Goal: Download file/media

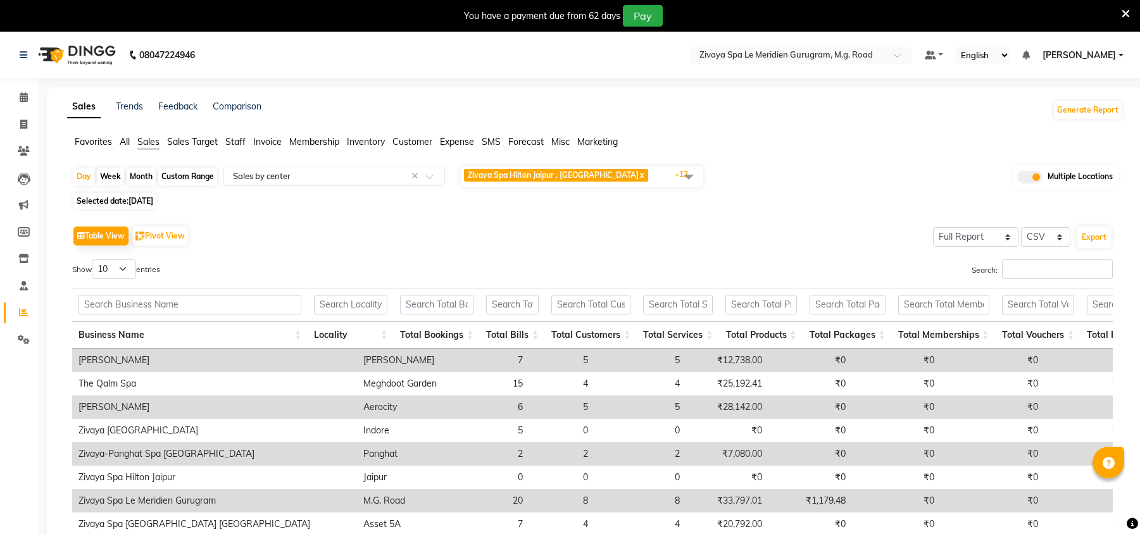
select select "full_report"
select select "csv"
click at [152, 201] on span "[DATE]" at bounding box center [140, 200] width 25 height 9
select select "9"
select select "2025"
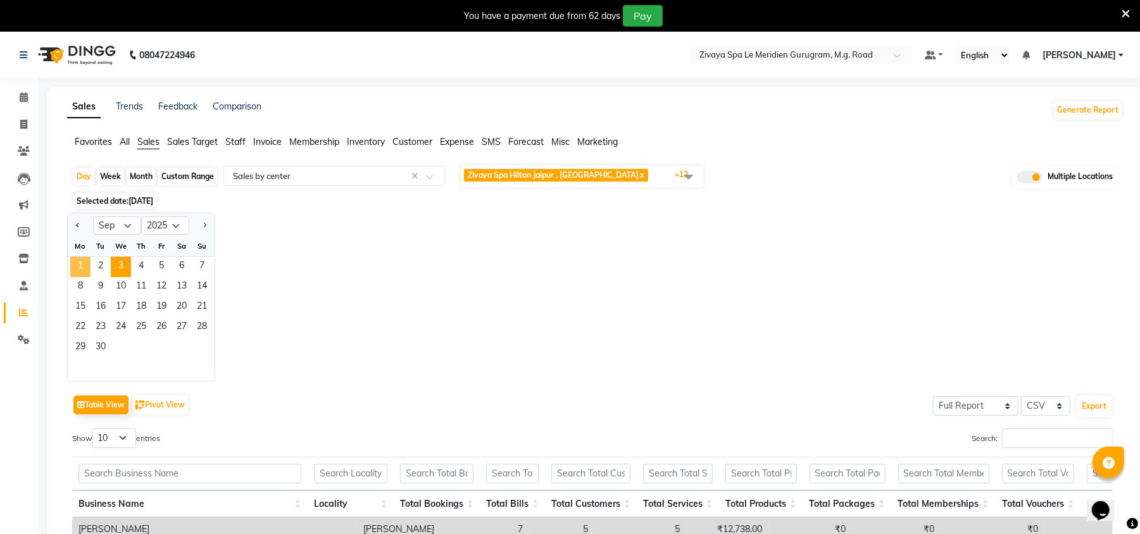
click at [85, 264] on span "1" at bounding box center [80, 267] width 20 height 20
click at [143, 180] on div "Month" at bounding box center [141, 177] width 29 height 18
select select "9"
select select "2025"
click at [87, 267] on span "1" at bounding box center [80, 267] width 20 height 20
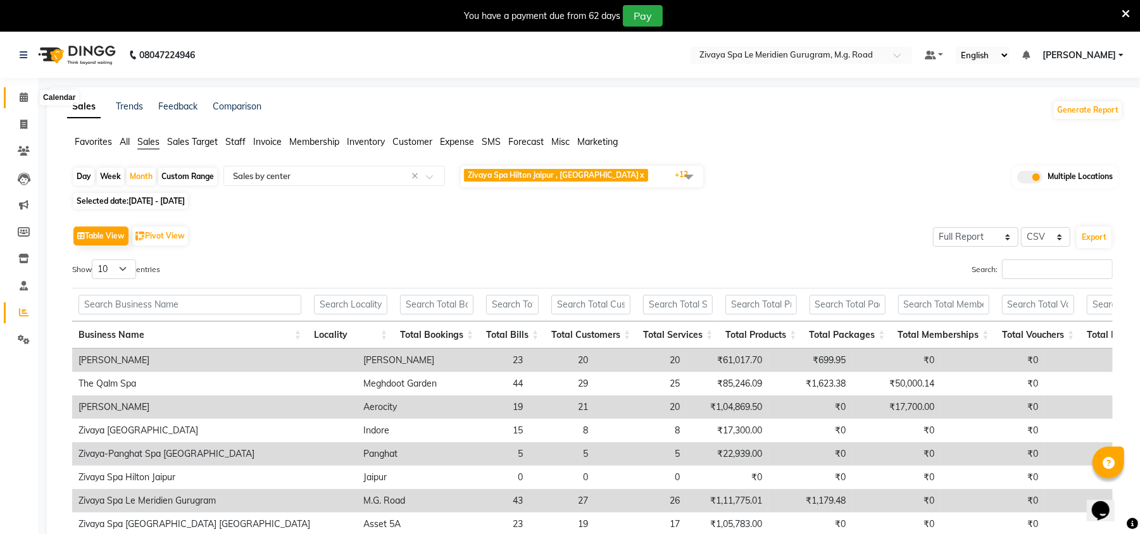
click at [14, 94] on span at bounding box center [24, 97] width 22 height 15
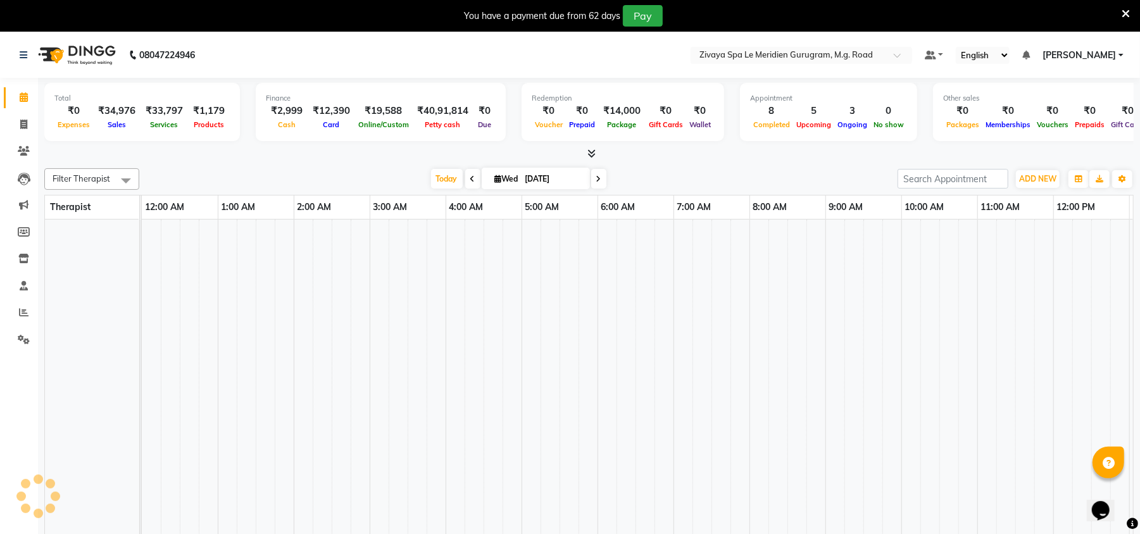
scroll to position [0, 456]
